Goal: Information Seeking & Learning: Understand process/instructions

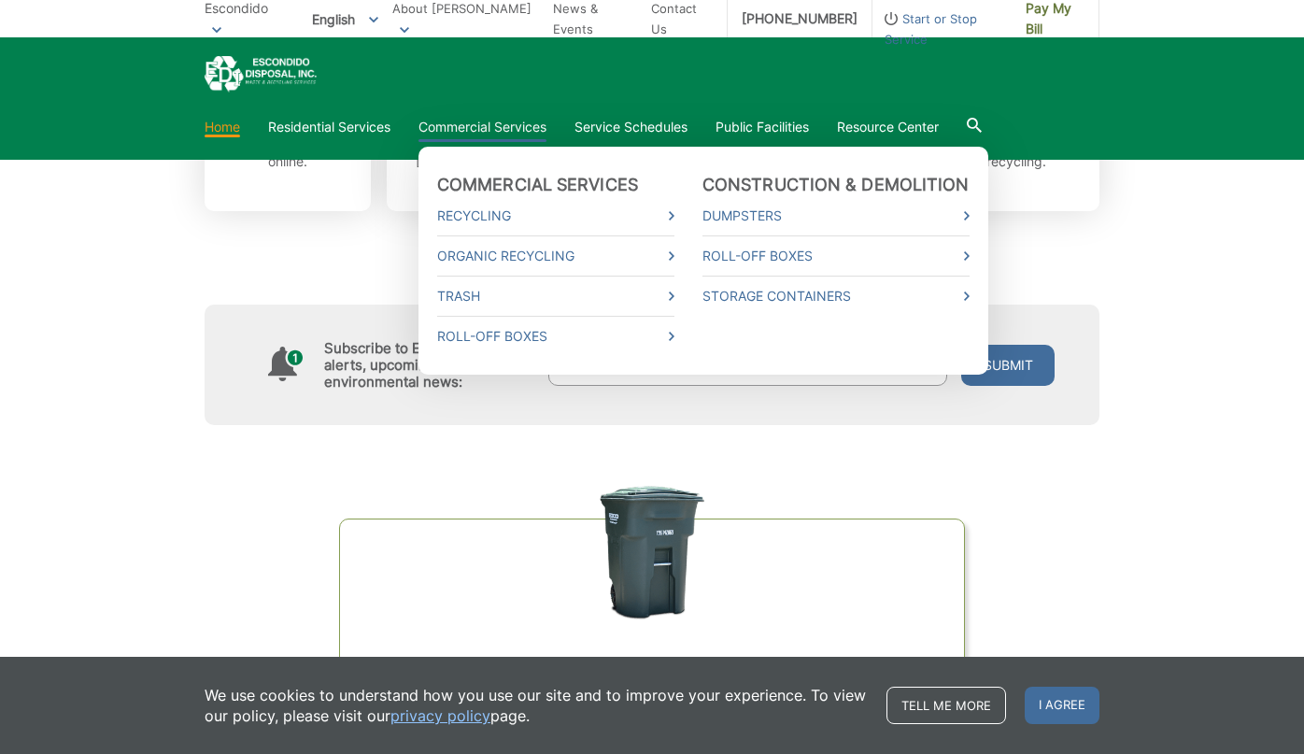
scroll to position [787, 0]
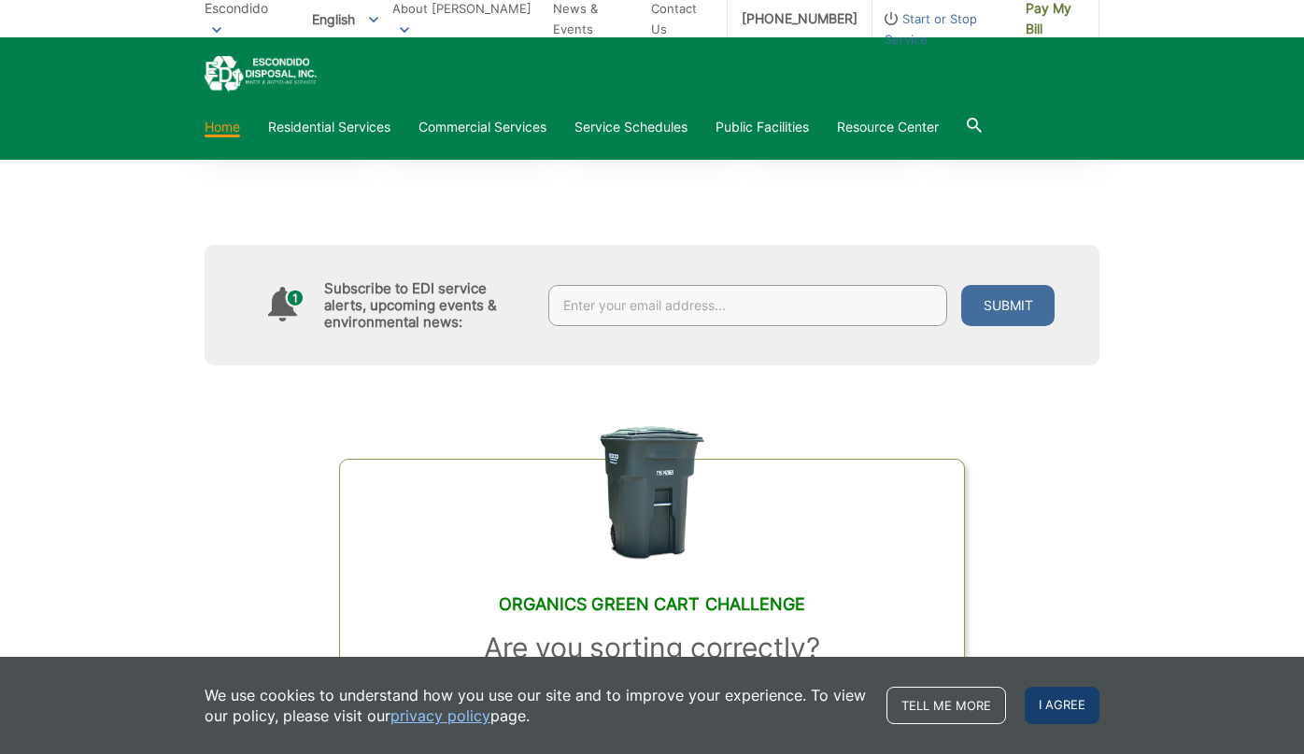
click at [1070, 710] on span "I agree" at bounding box center [1062, 705] width 75 height 37
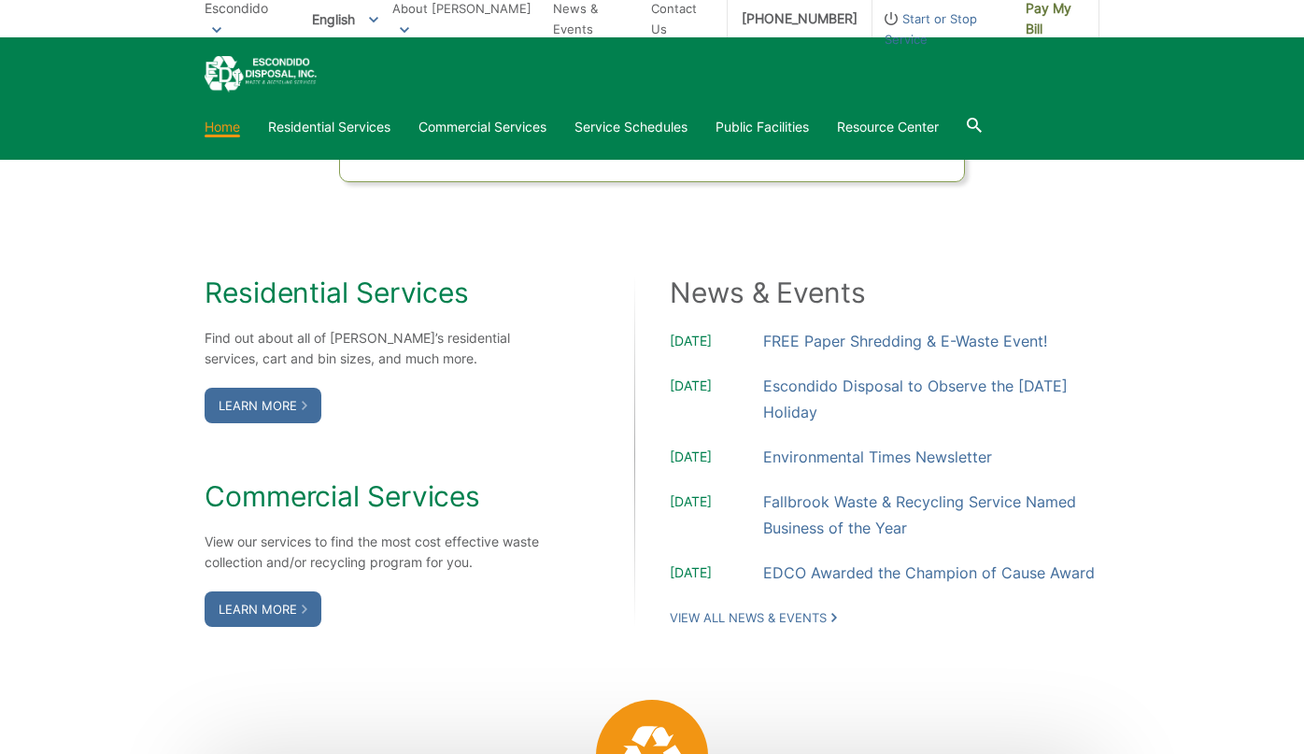
scroll to position [1420, 0]
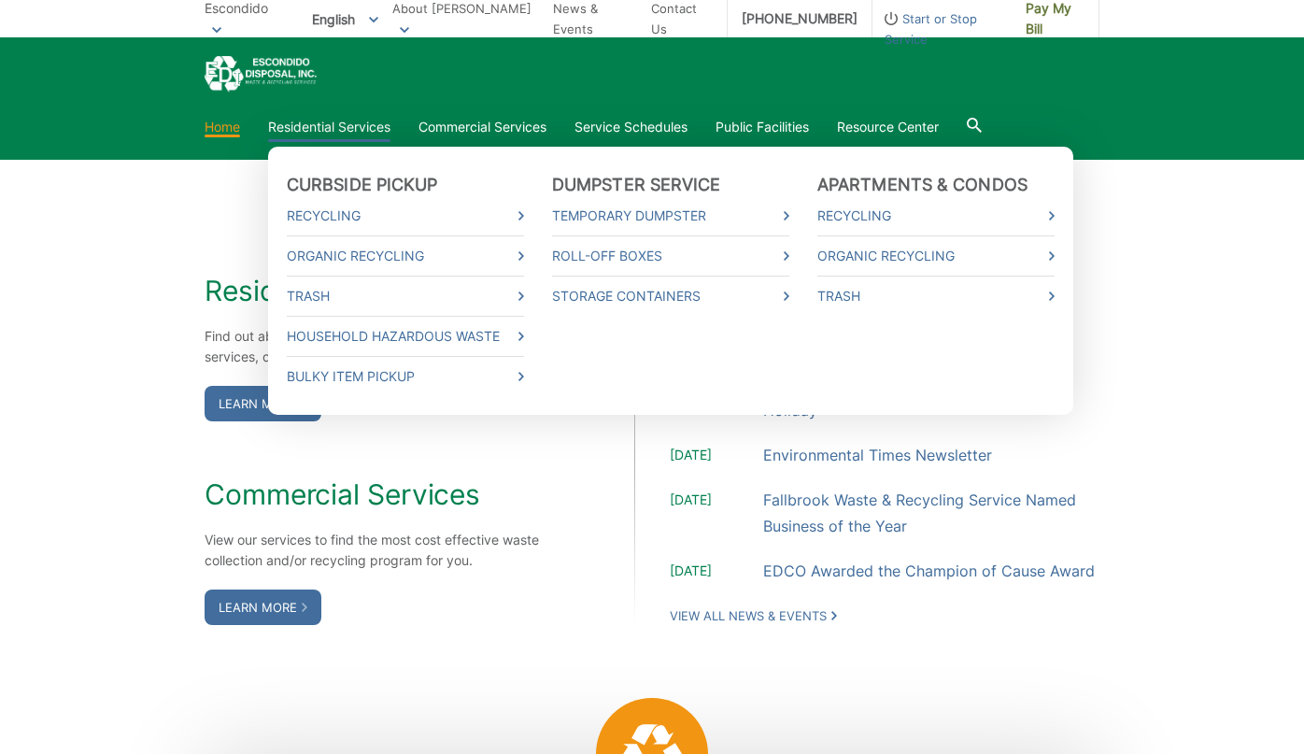
click at [348, 117] on link "Residential Services" at bounding box center [329, 127] width 122 height 21
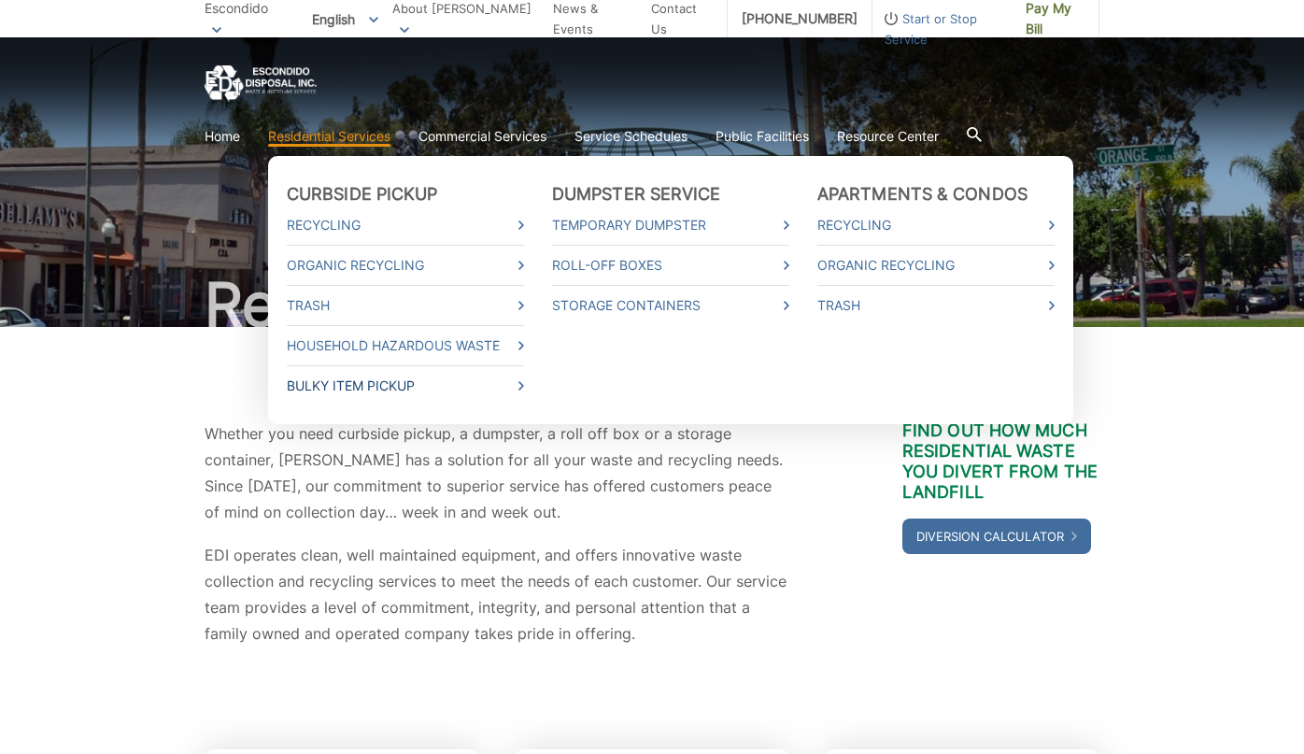
click at [353, 384] on link "Bulky Item Pickup" at bounding box center [405, 385] width 237 height 21
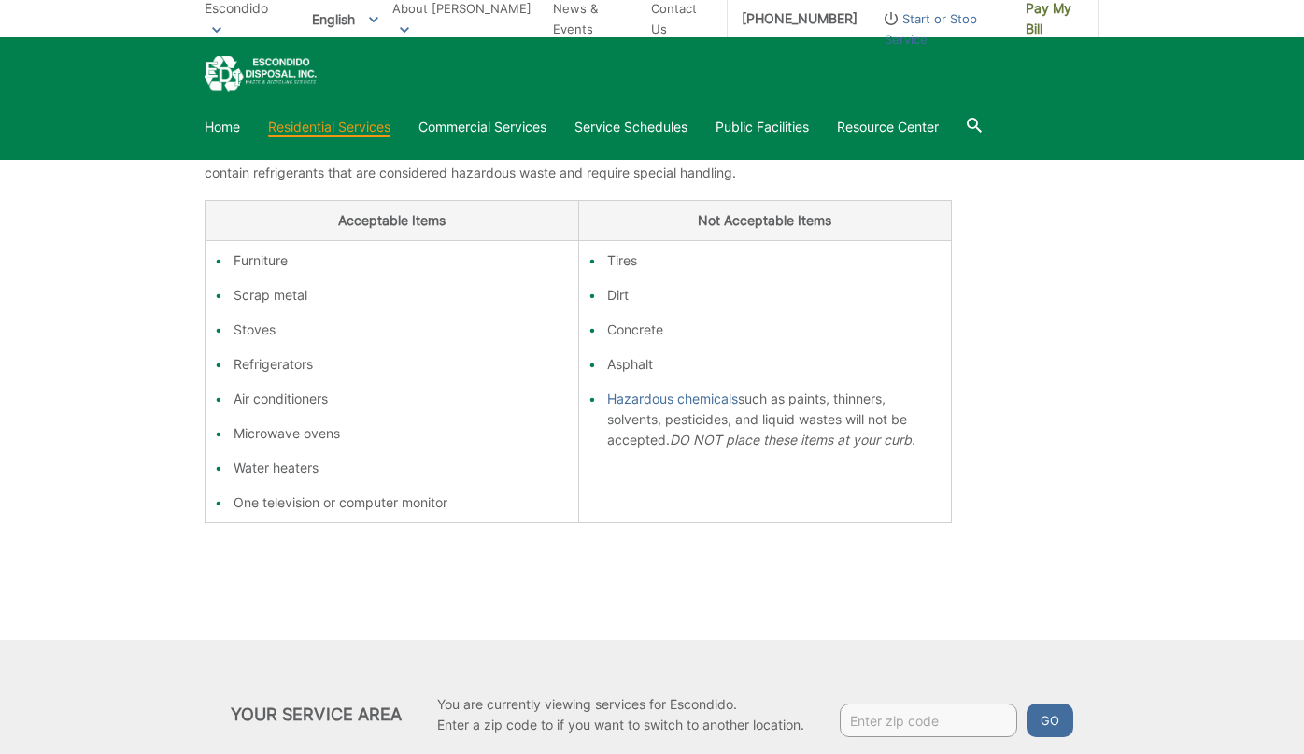
scroll to position [362, 0]
click at [238, 255] on li "Furniture" at bounding box center [401, 258] width 335 height 21
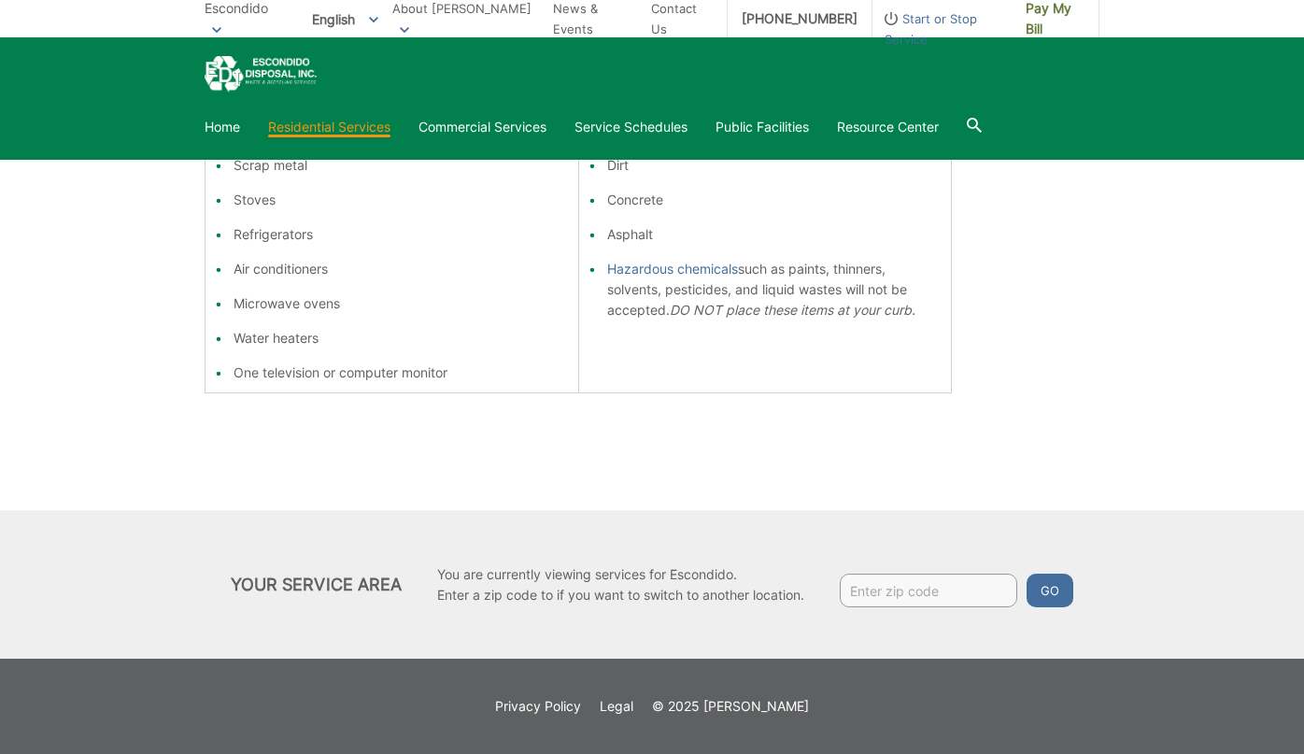
scroll to position [490, 0]
click at [648, 123] on link "Service Schedules" at bounding box center [630, 127] width 113 height 21
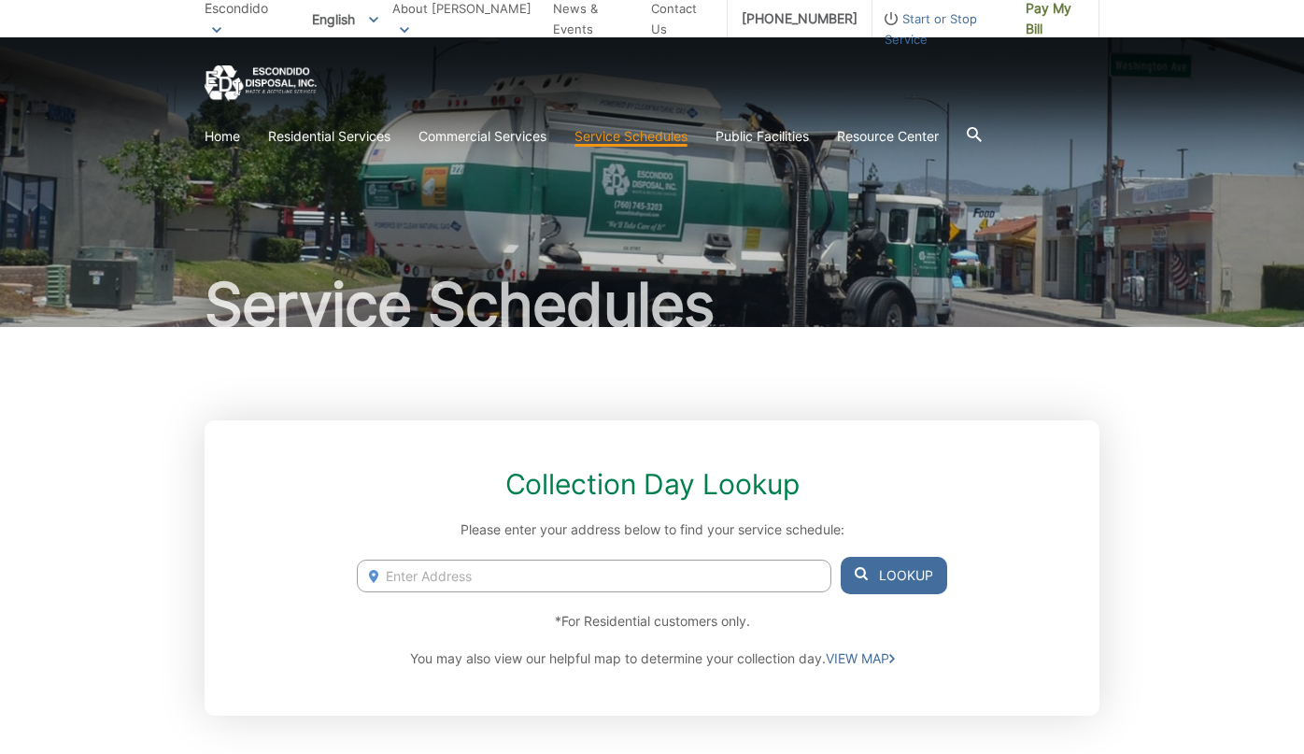
click at [742, 581] on input "Enter Address" at bounding box center [594, 576] width 475 height 33
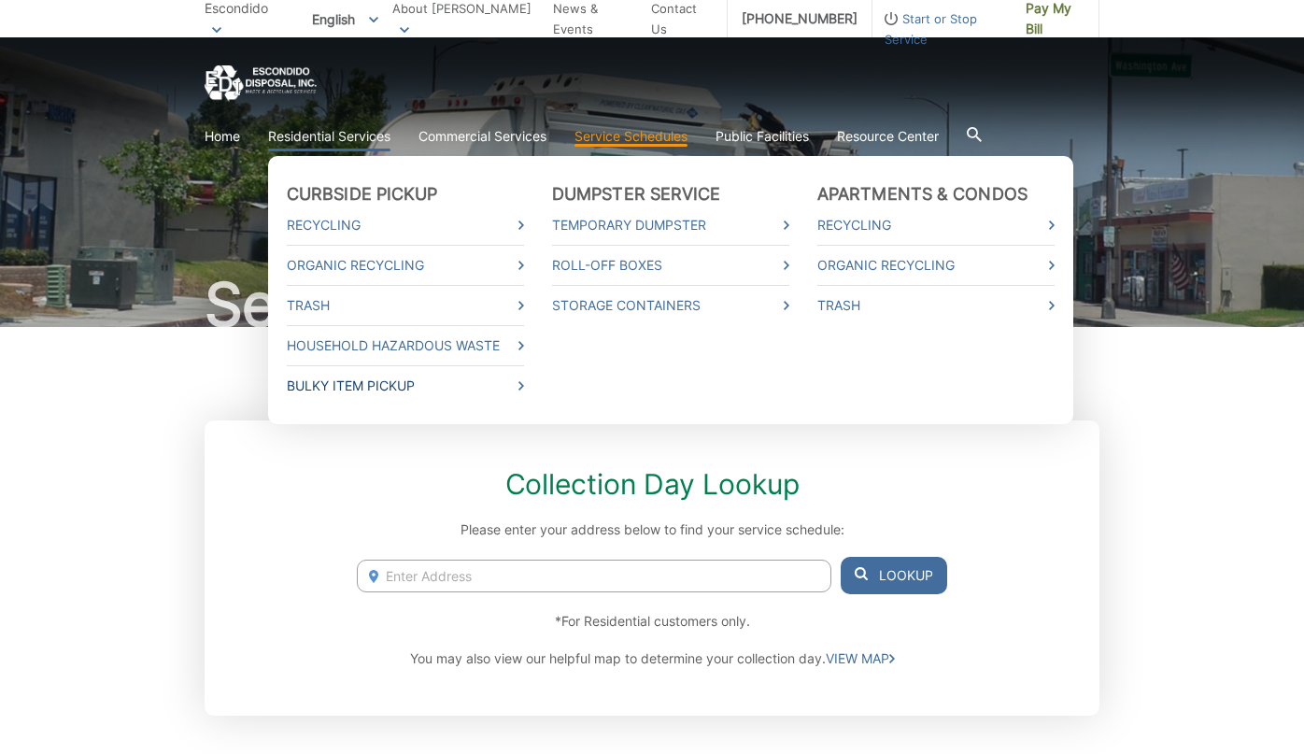
click at [349, 390] on link "Bulky Item Pickup" at bounding box center [405, 385] width 237 height 21
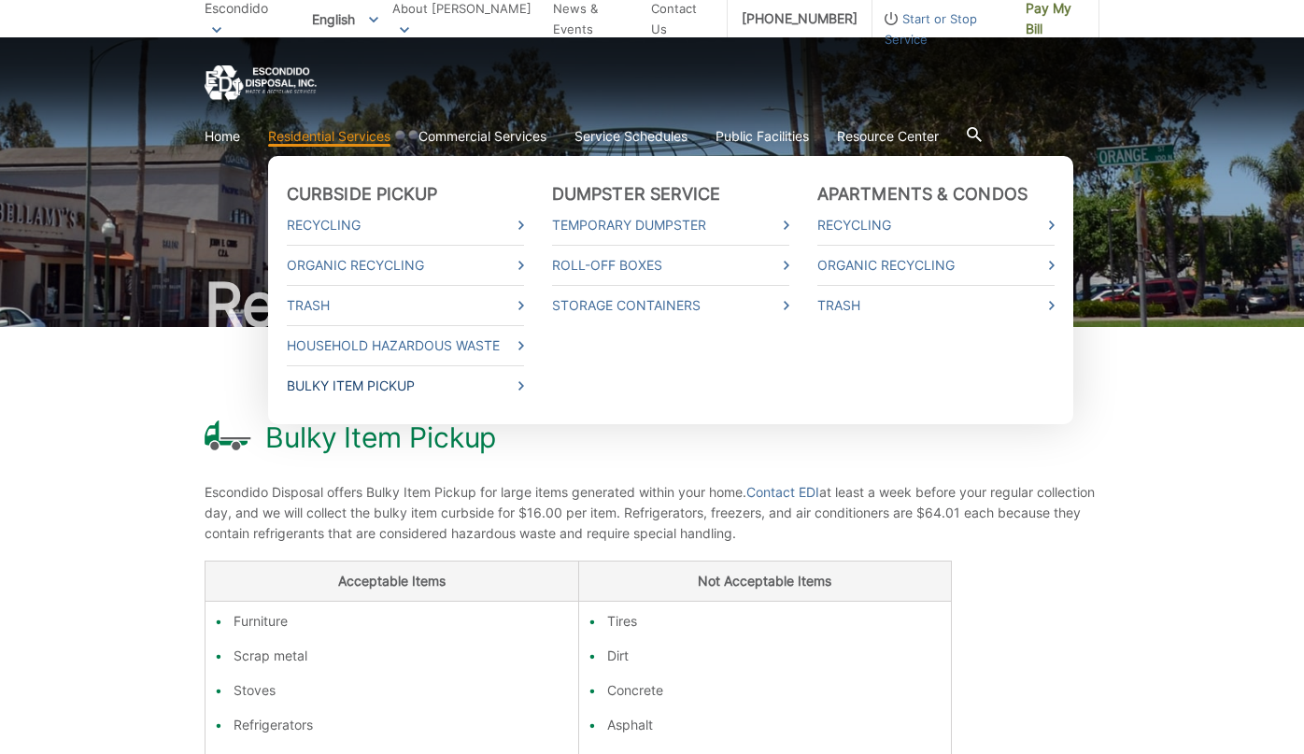
click at [319, 390] on link "Bulky Item Pickup" at bounding box center [405, 385] width 237 height 21
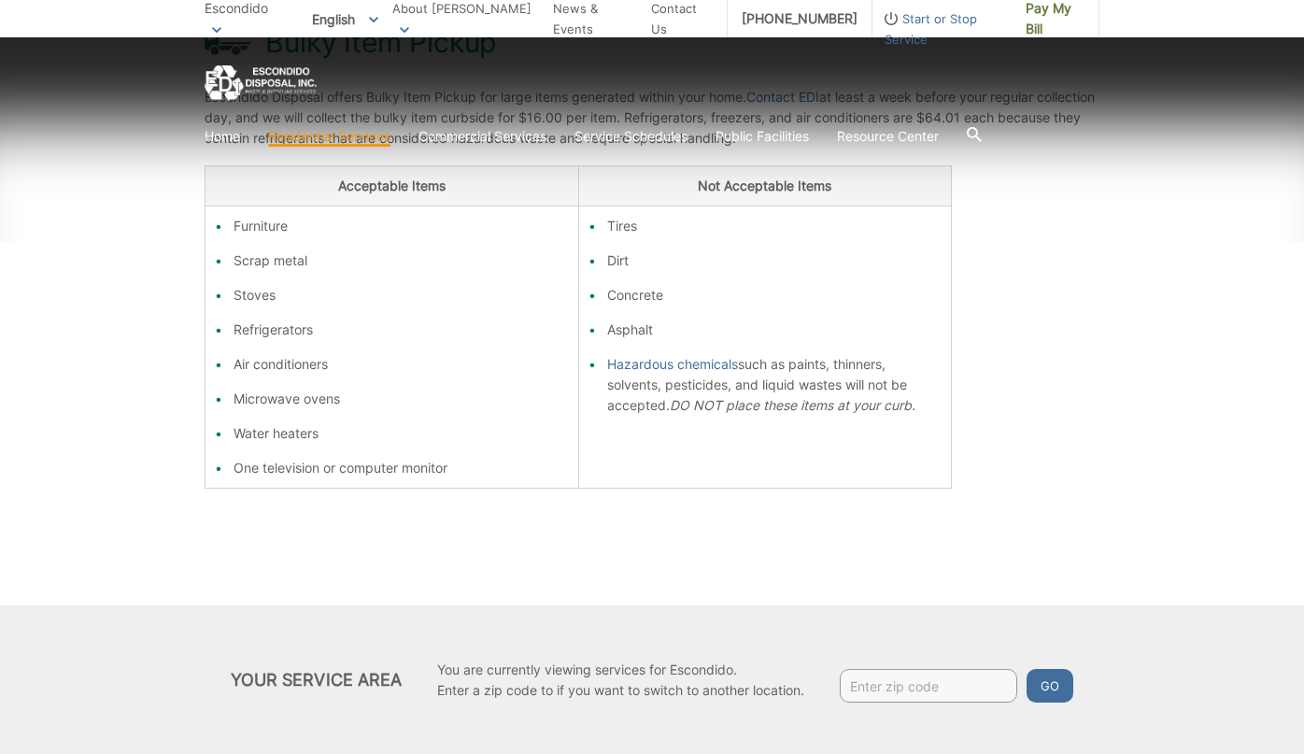
scroll to position [397, 0]
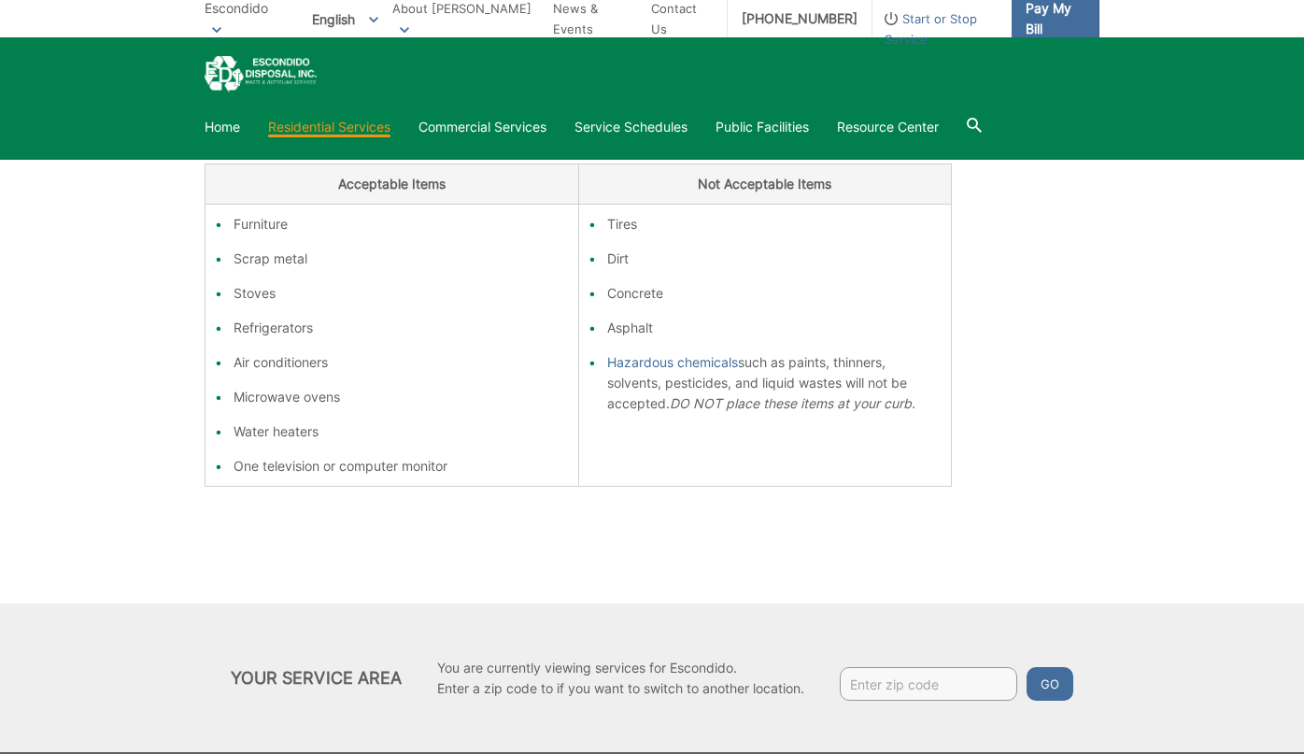
click at [1029, 24] on span "Pay My Bill" at bounding box center [1055, 18] width 59 height 41
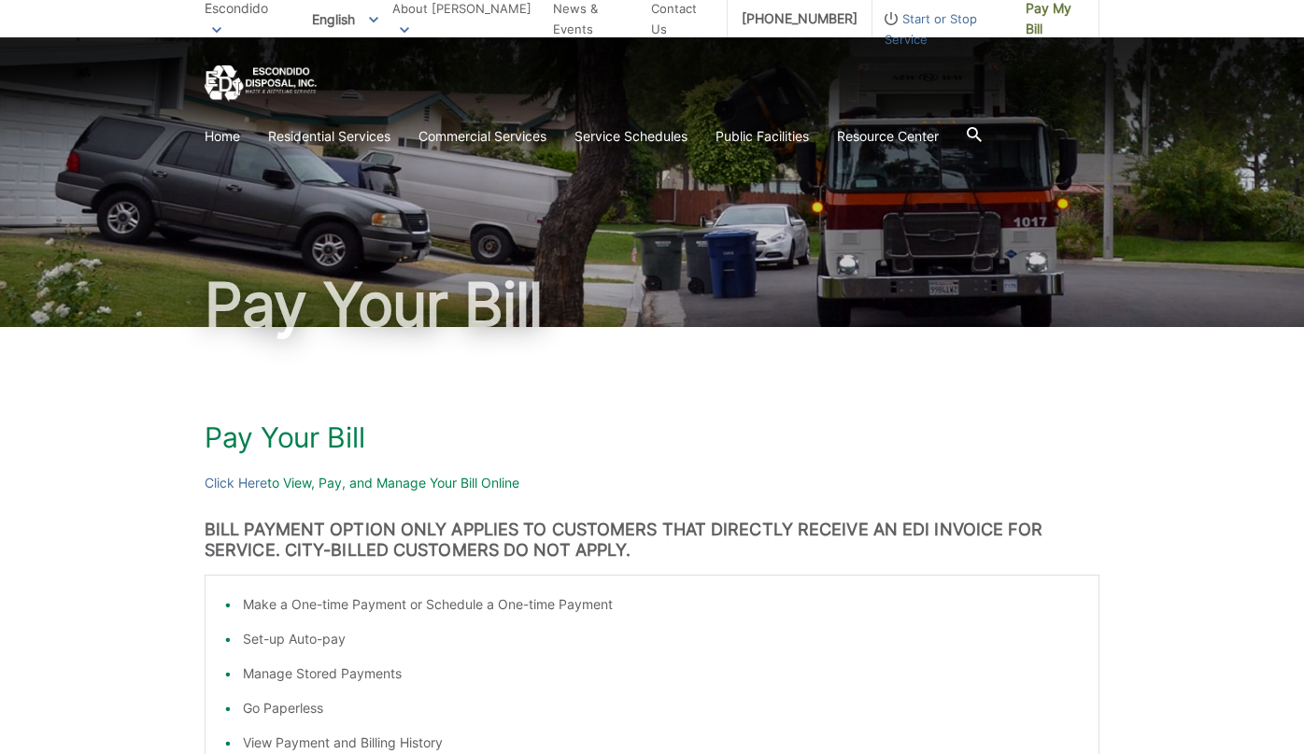
click at [245, 16] on span "Escondido" at bounding box center [237, 8] width 64 height 16
